Goal: Task Accomplishment & Management: Manage account settings

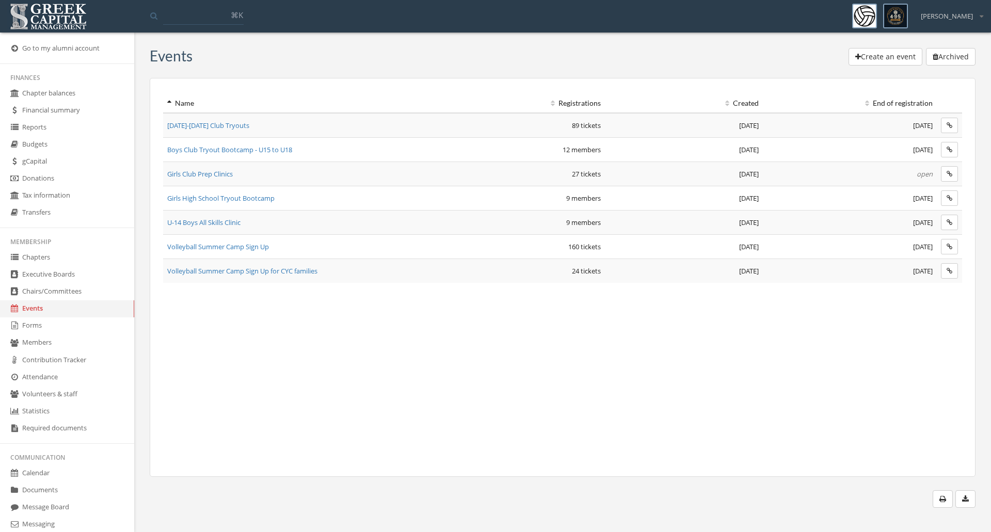
click at [211, 178] on span "Girls Club Prep Clinics" at bounding box center [200, 173] width 66 height 9
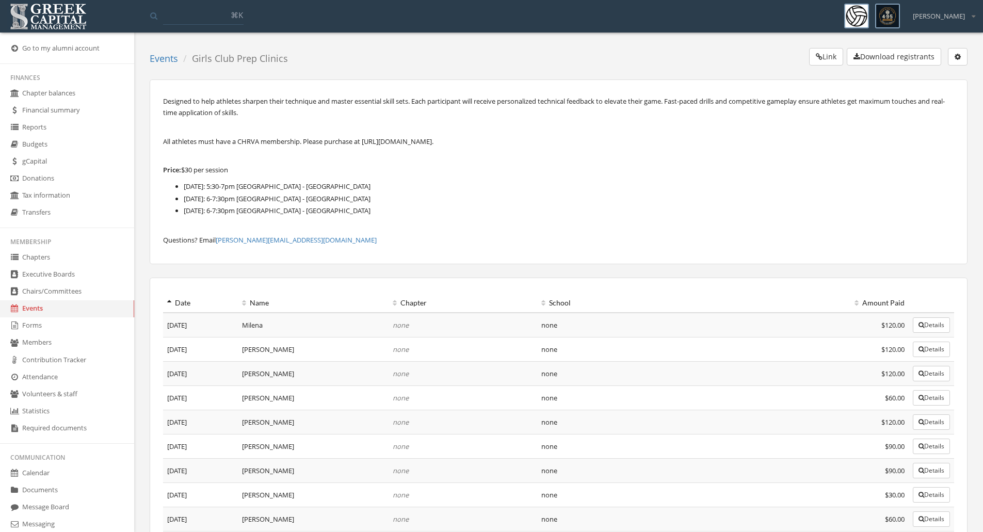
click at [903, 60] on button "Download registrants" at bounding box center [894, 57] width 94 height 18
drag, startPoint x: 377, startPoint y: 211, endPoint x: 173, endPoint y: 196, distance: 205.0
click at [173, 196] on ul "Wed, 10/8: 5:30-7pm North Bethesda Middle School - Main gym Thurs, 10/16: 6-7:3…" at bounding box center [558, 199] width 791 height 36
copy ul "Thurs, 10/16: 6-7:30pm Silver Creek Middle School - Aux gym Wed, 10/22: 6-7:30p…"
click at [830, 59] on button "Link" at bounding box center [826, 57] width 34 height 18
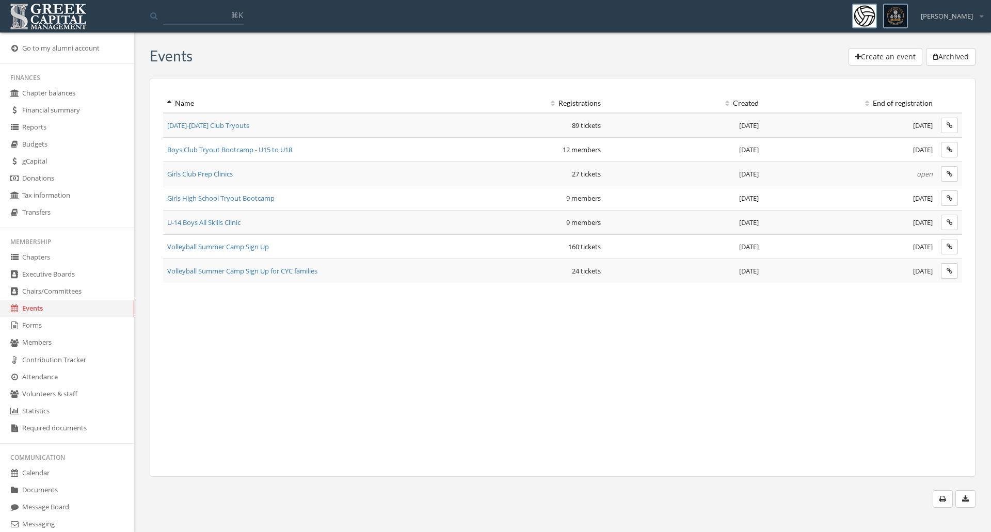
click at [219, 172] on span "Girls Club Prep Clinics" at bounding box center [200, 173] width 66 height 9
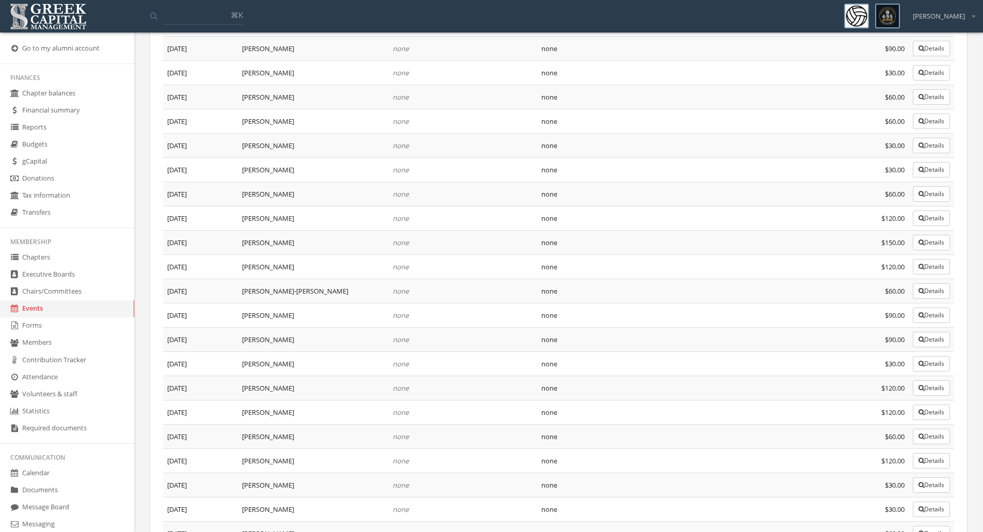
scroll to position [490, 0]
